Goal: Complete application form

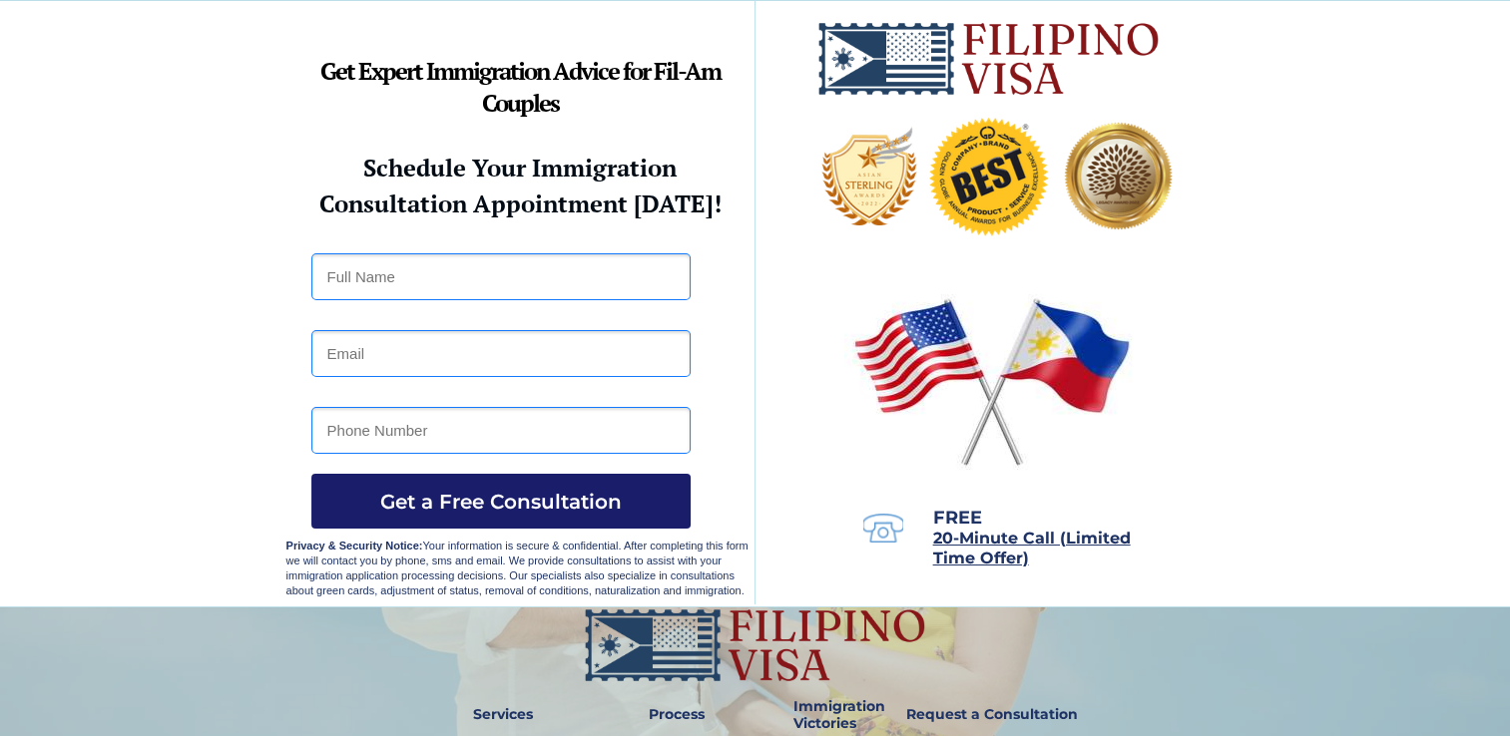
click at [555, 509] on span "Get a Free Consultation" at bounding box center [500, 502] width 379 height 24
click at [501, 291] on input "text" at bounding box center [500, 276] width 379 height 47
type input "B"
type input "b"
type input "[PERSON_NAME] Docusin"
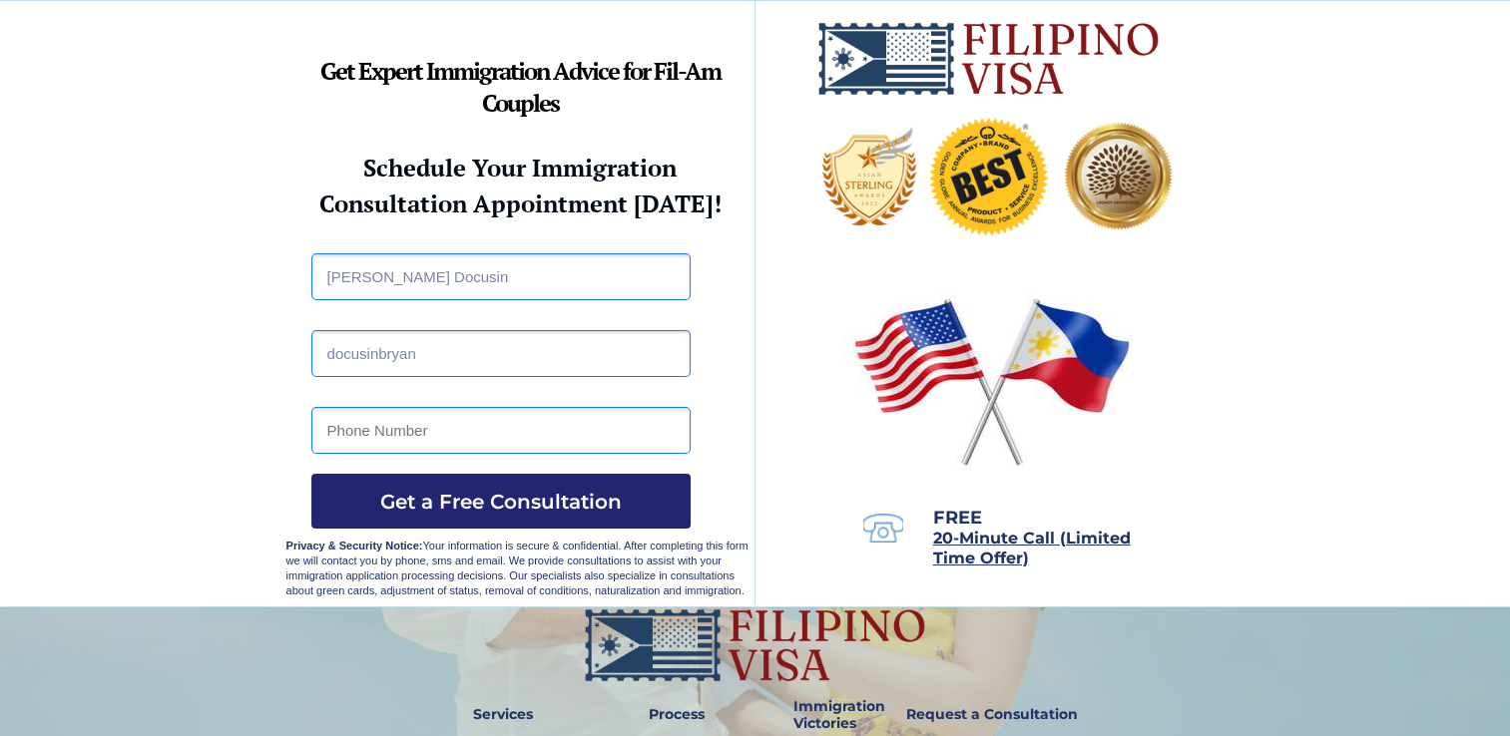
drag, startPoint x: 1294, startPoint y: 317, endPoint x: 788, endPoint y: 305, distance: 506.1
click at [788, 305] on div at bounding box center [755, 304] width 1510 height 608
drag, startPoint x: 1363, startPoint y: 519, endPoint x: 1142, endPoint y: 417, distance: 243.8
click at [1363, 519] on div at bounding box center [755, 304] width 1510 height 606
click at [540, 365] on input "docusinbryan" at bounding box center [500, 353] width 379 height 47
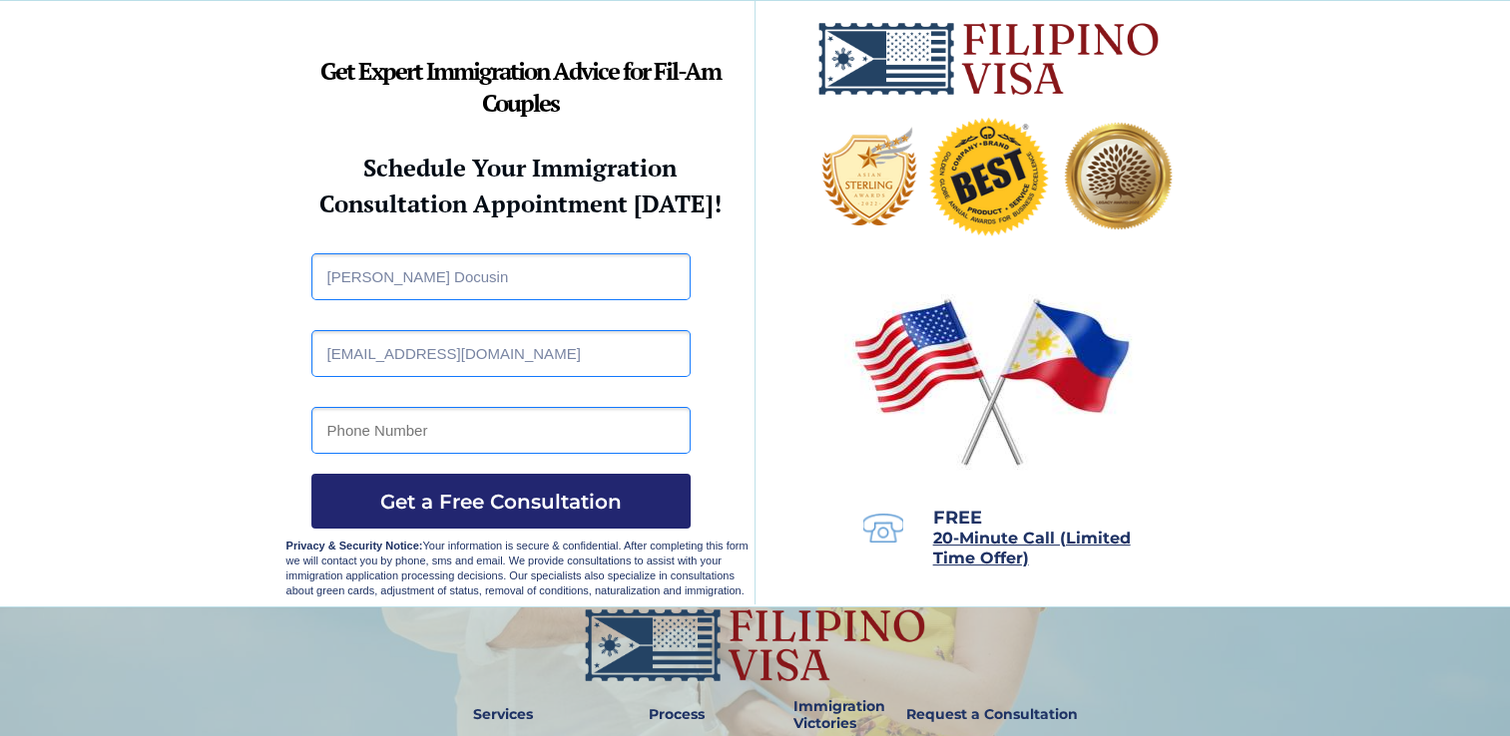
type input "[EMAIL_ADDRESS][DOMAIN_NAME]"
type input "09171505890"
click at [481, 513] on span "Get a Free Consultation" at bounding box center [500, 502] width 379 height 24
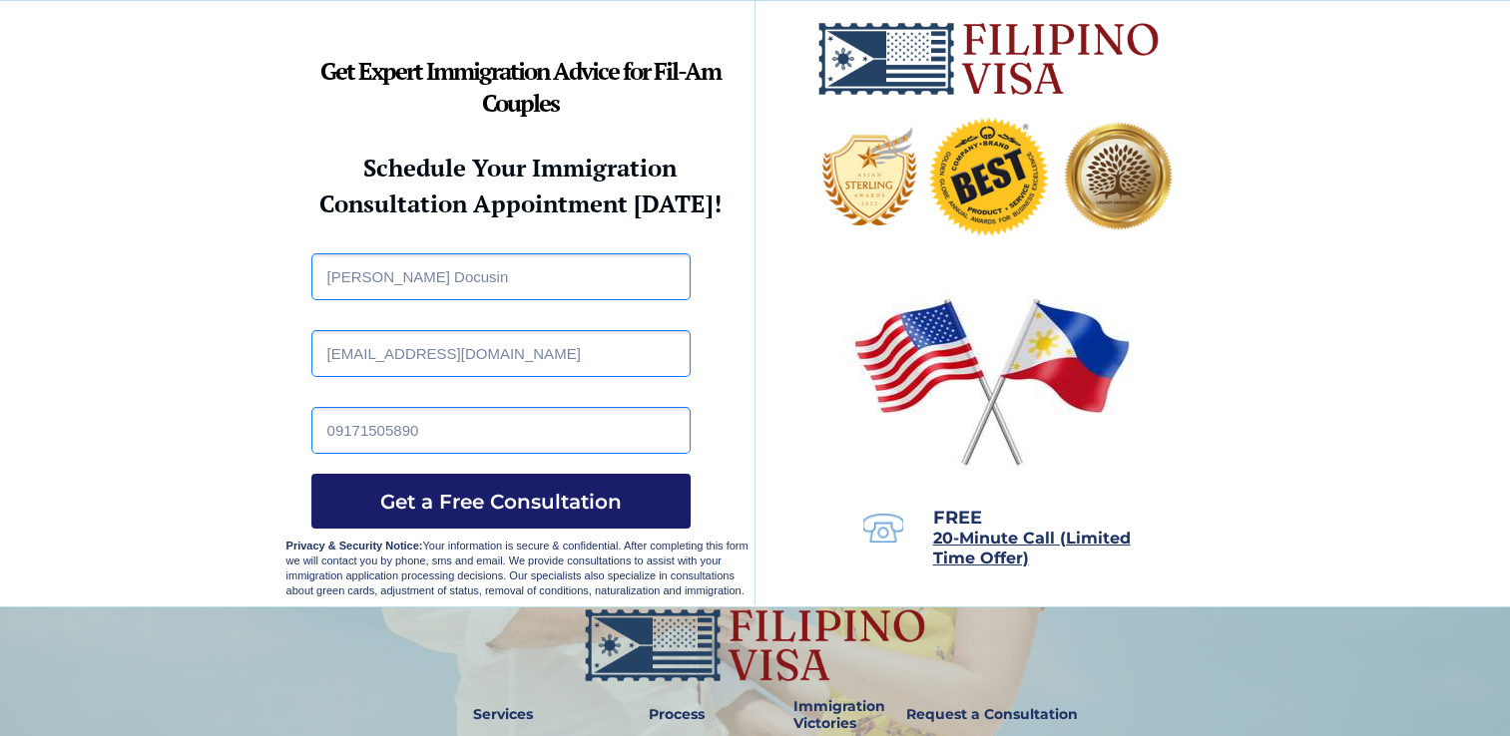
click at [481, 513] on span "Get a Free Consultation" at bounding box center [500, 502] width 379 height 24
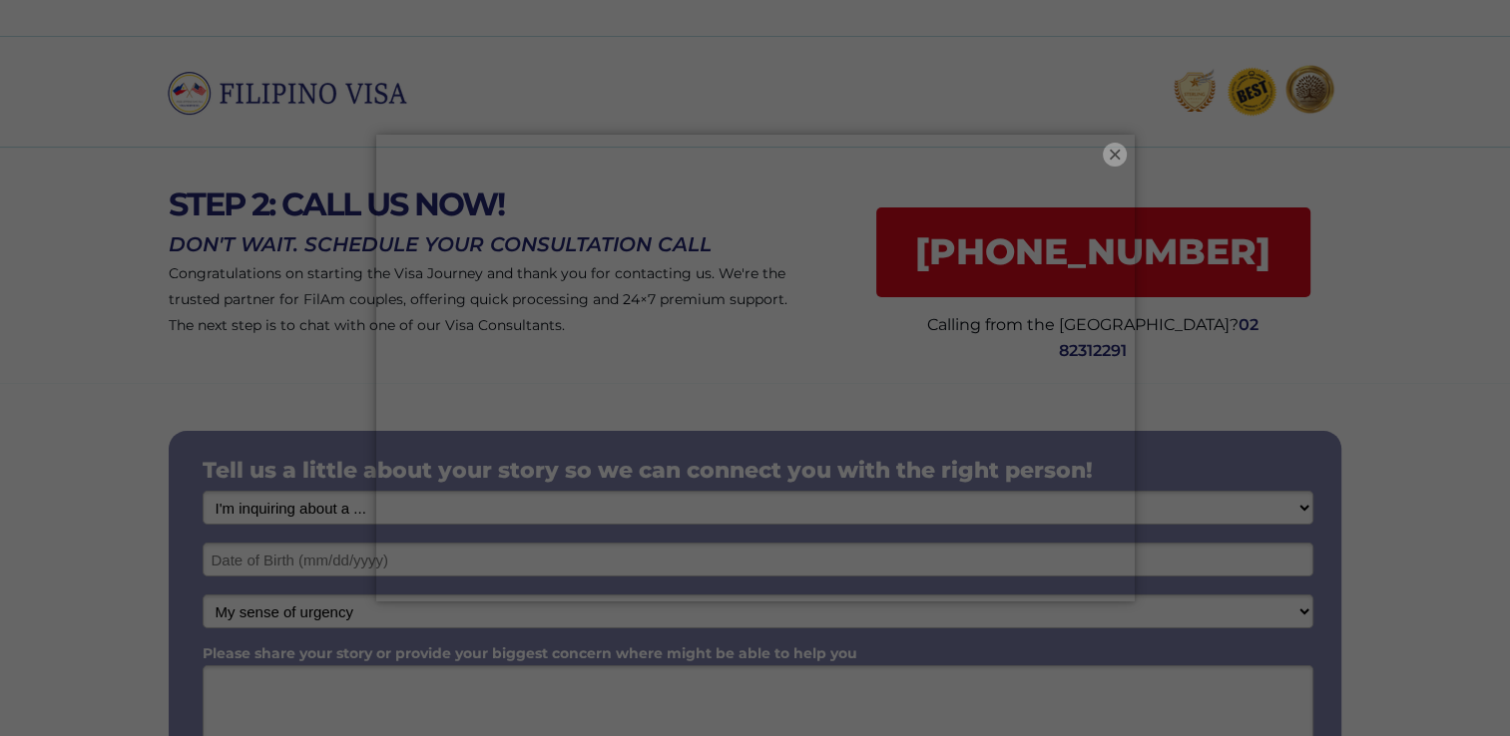
click at [1108, 146] on button "×" at bounding box center [1115, 155] width 24 height 24
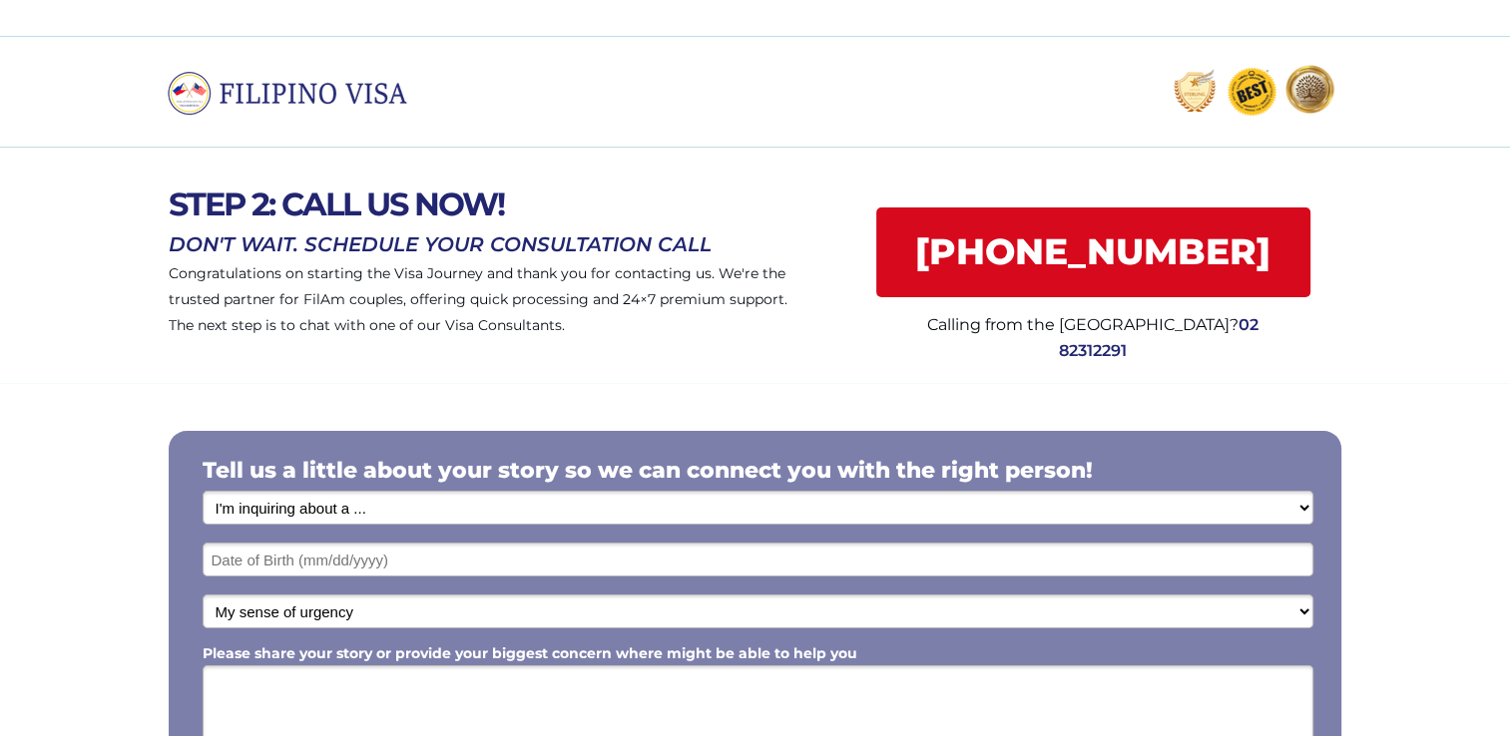
click at [591, 513] on select "I'm inquiring about a ... I don't know or other services Retirement Visa for Th…" at bounding box center [758, 508] width 1111 height 34
drag, startPoint x: 577, startPoint y: 25, endPoint x: 615, endPoint y: -74, distance: 105.8
click at [615, 0] on html "STEP 2: CALL US NOW! Congratulations on starting the Visa Journey and thank you…" at bounding box center [755, 368] width 1510 height 736
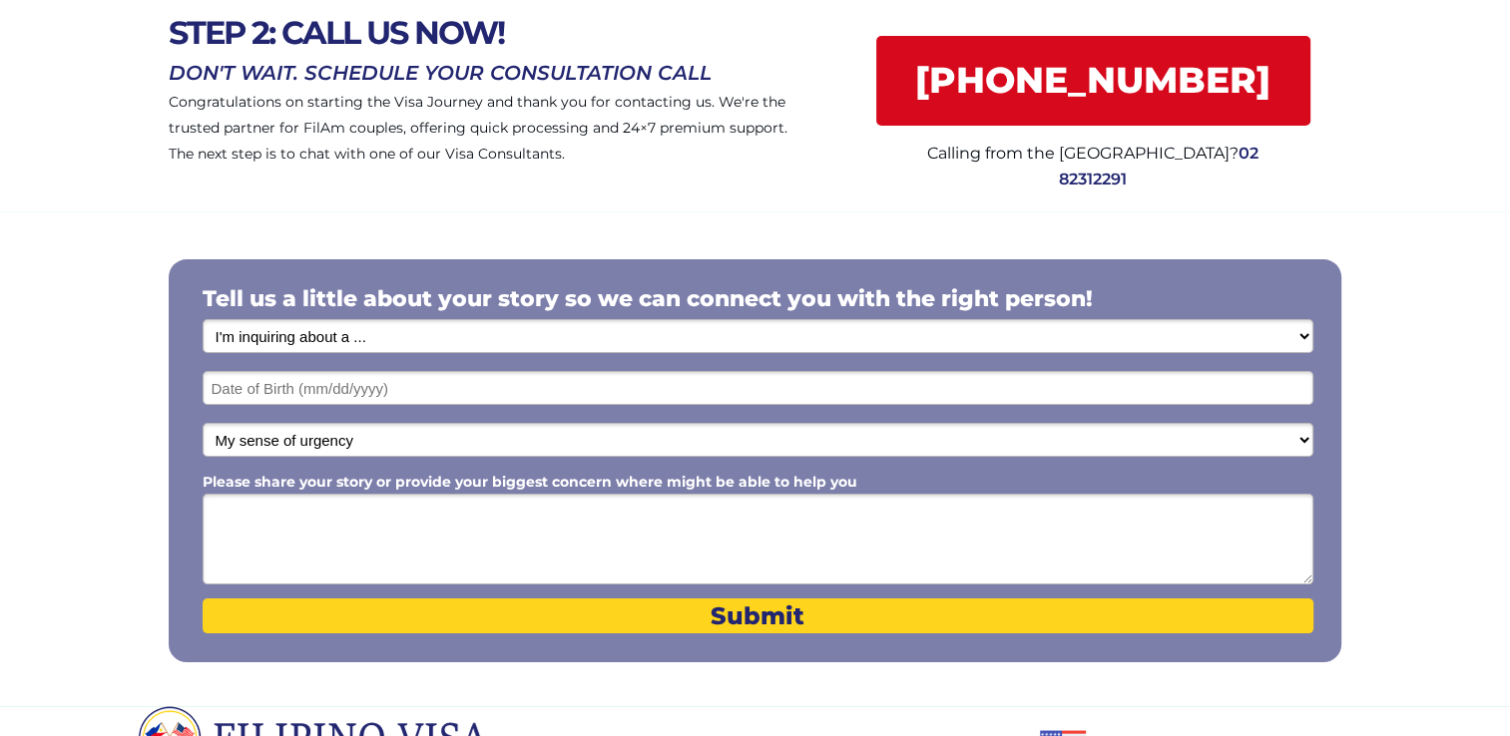
scroll to position [184, 0]
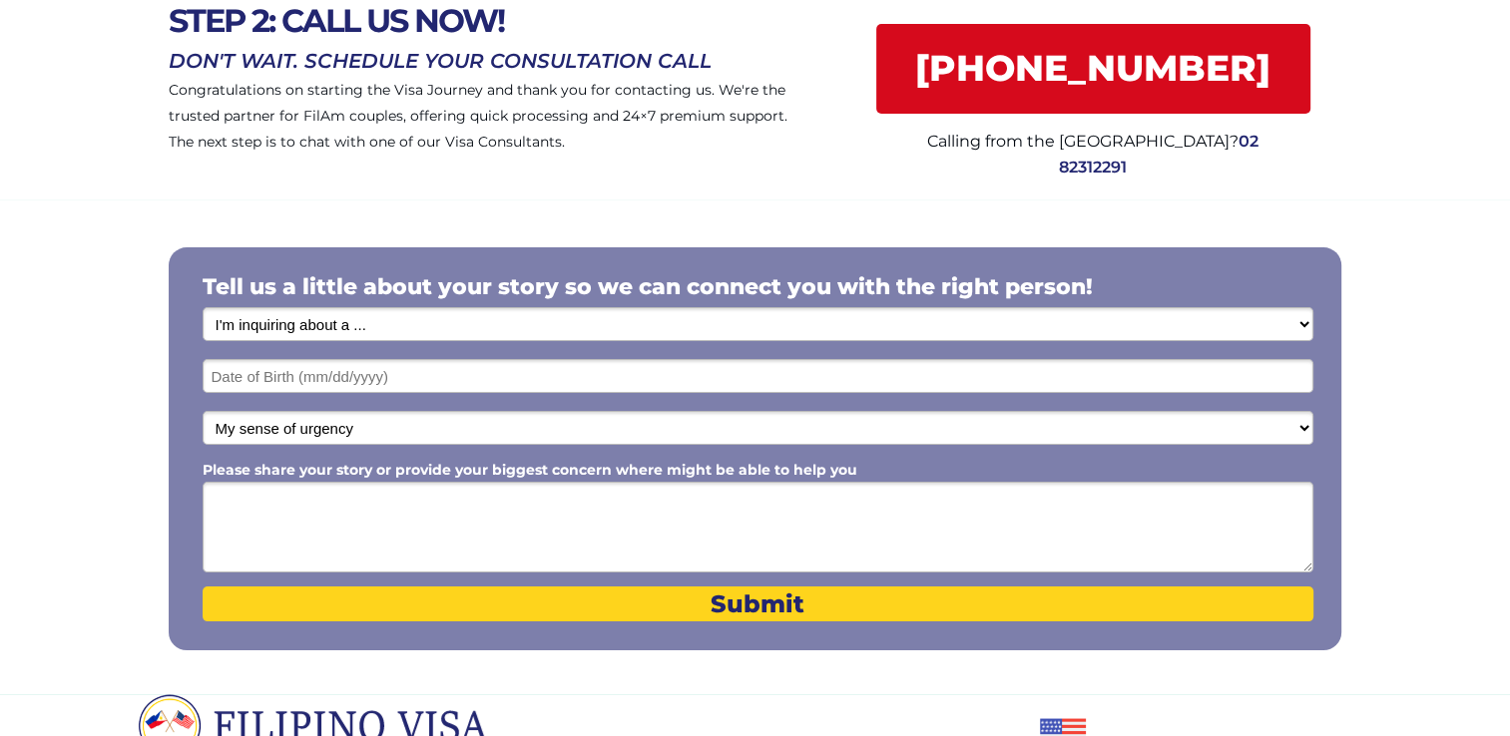
click at [457, 433] on select "My sense of urgency Low Priority - I'm just looking Medium High Priority - I ne…" at bounding box center [758, 428] width 1111 height 34
click at [391, 140] on span "Congratulations on starting the Visa Journey and thank you for contacting us. W…" at bounding box center [478, 116] width 619 height 70
click at [411, 329] on select "I'm inquiring about a ... I don't know or other services Retirement Visa for Th…" at bounding box center [758, 324] width 1111 height 34
